Goal: Check status

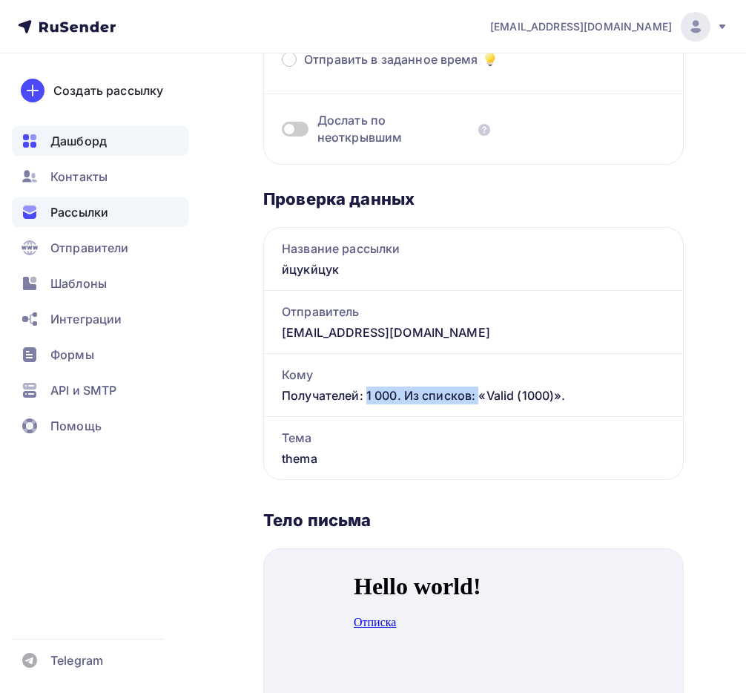
click at [65, 133] on span "Дашборд" at bounding box center [78, 141] width 56 height 18
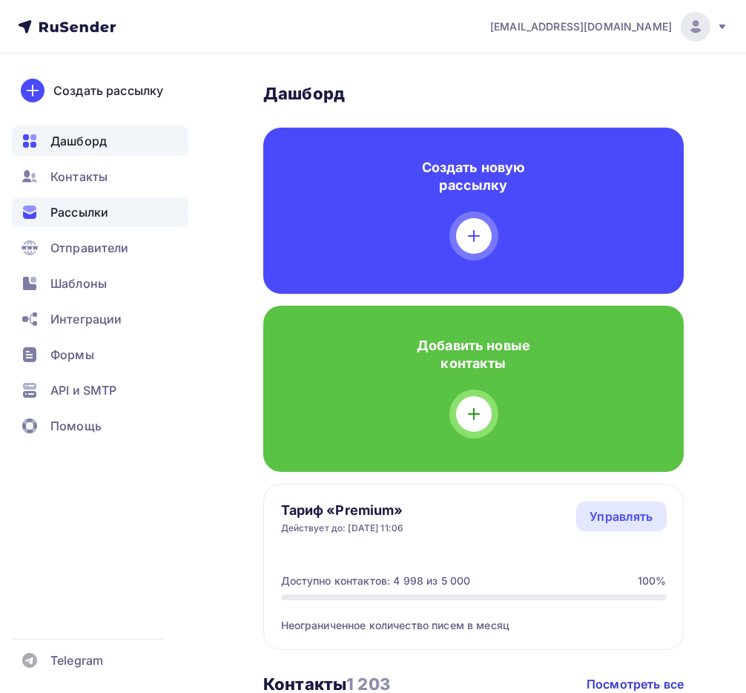
click at [88, 211] on span "Рассылки" at bounding box center [79, 212] width 58 height 18
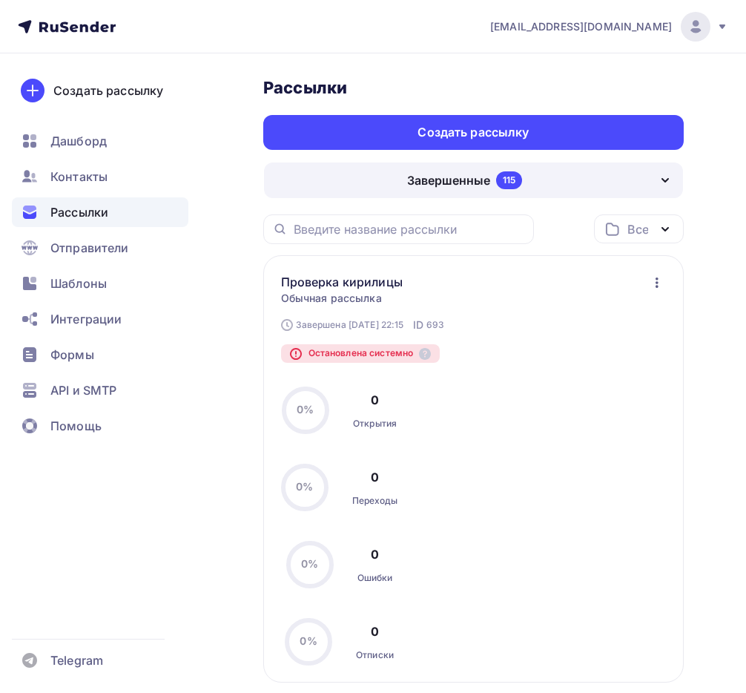
click at [407, 182] on div "Завершенные" at bounding box center [448, 180] width 83 height 18
click at [348, 280] on link "Проверка кирилицы" at bounding box center [353, 282] width 145 height 18
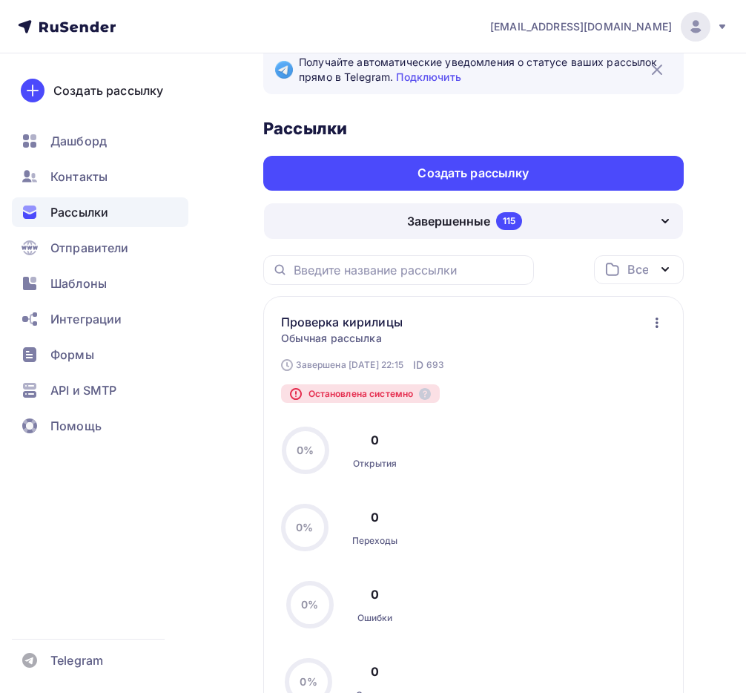
scroll to position [32, 0]
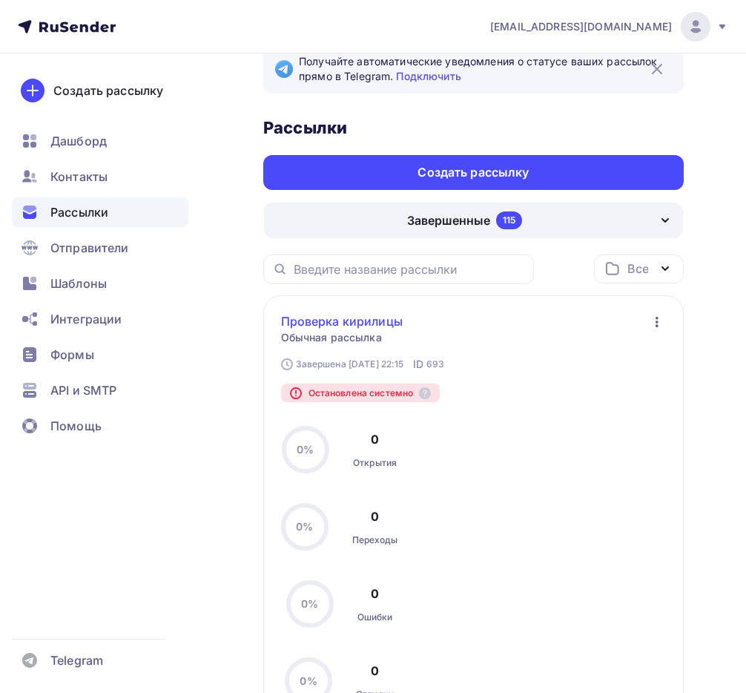
click at [366, 323] on link "Проверка кирилицы" at bounding box center [353, 321] width 145 height 18
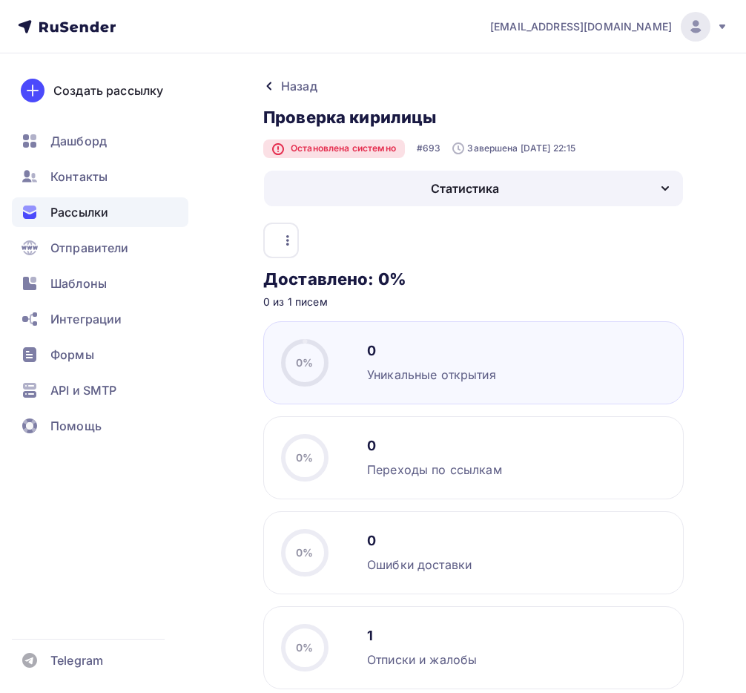
click at [505, 189] on div "Статистика" at bounding box center [473, 189] width 419 height 36
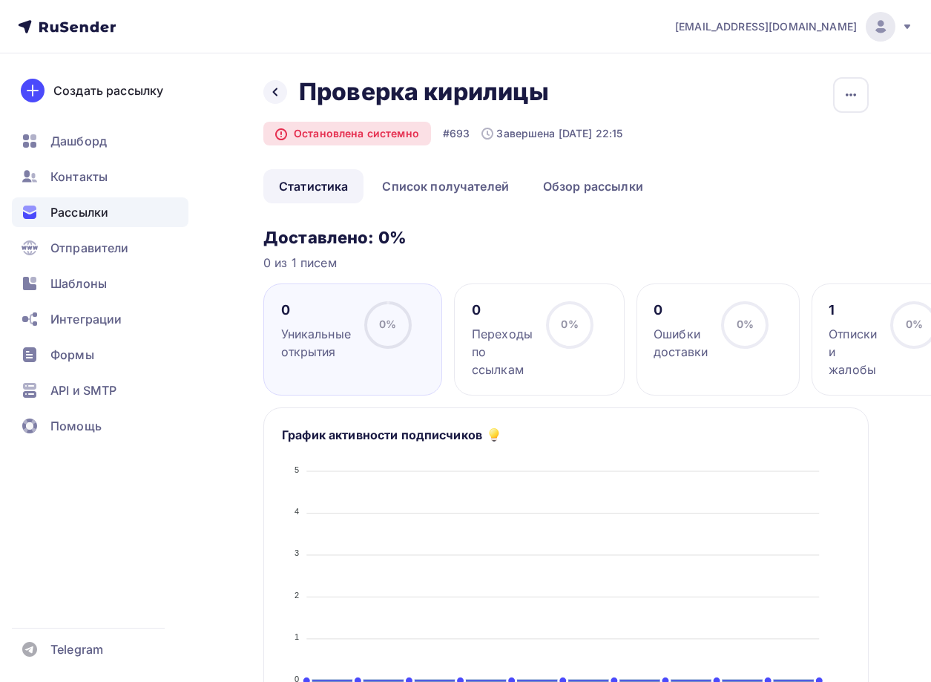
click at [320, 239] on h3 "Доставлено: 0%" at bounding box center [565, 237] width 605 height 21
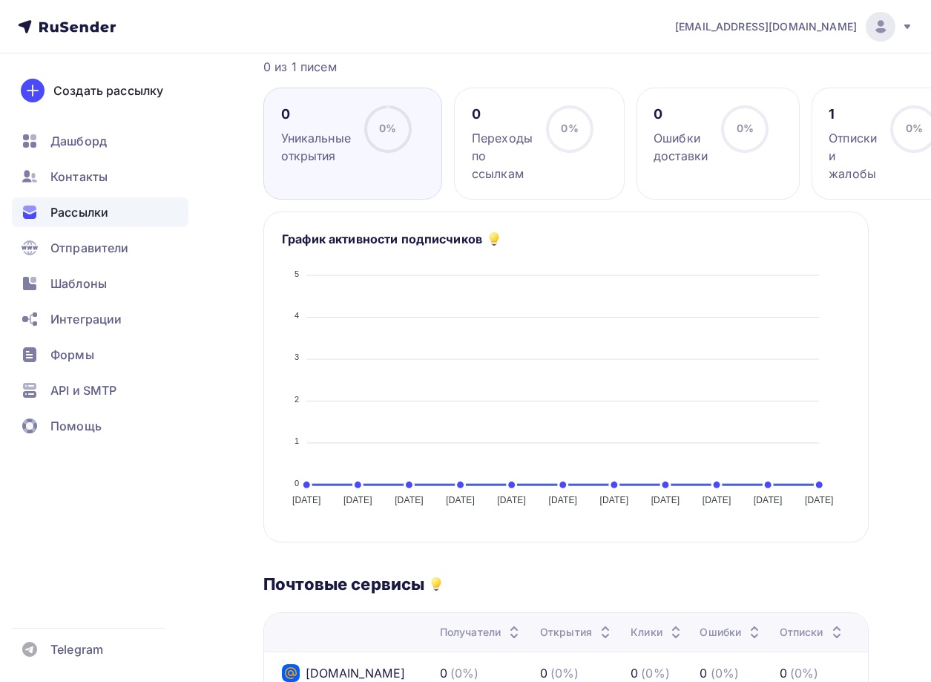
scroll to position [299, 0]
